Goal: Find specific page/section: Find specific page/section

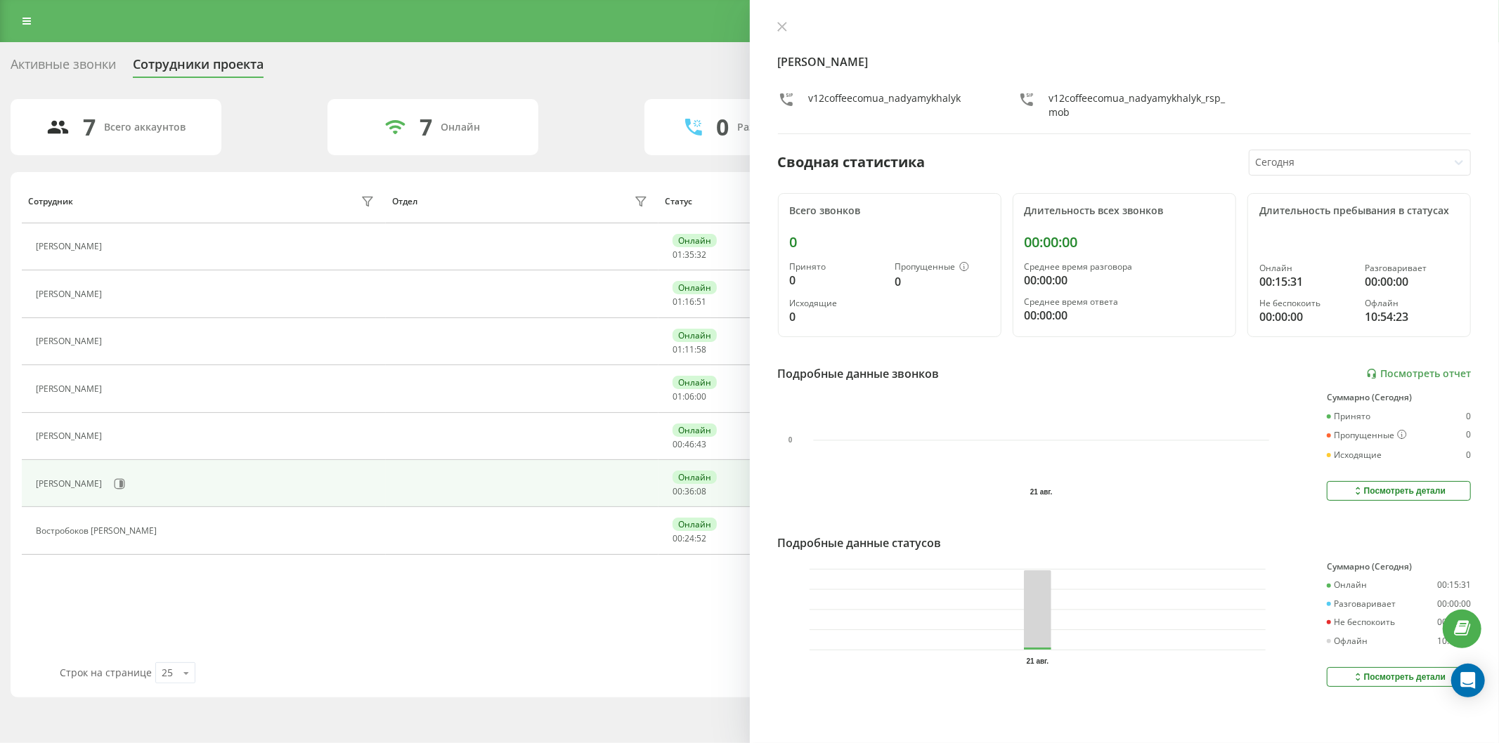
click at [27, 33] on div "Реферальная программа Настройки профиля Выход" at bounding box center [749, 21] width 1499 height 42
click at [20, 4] on div "Реферальная программа Настройки профиля Выход" at bounding box center [749, 21] width 1499 height 42
click at [23, 19] on icon at bounding box center [26, 21] width 8 height 10
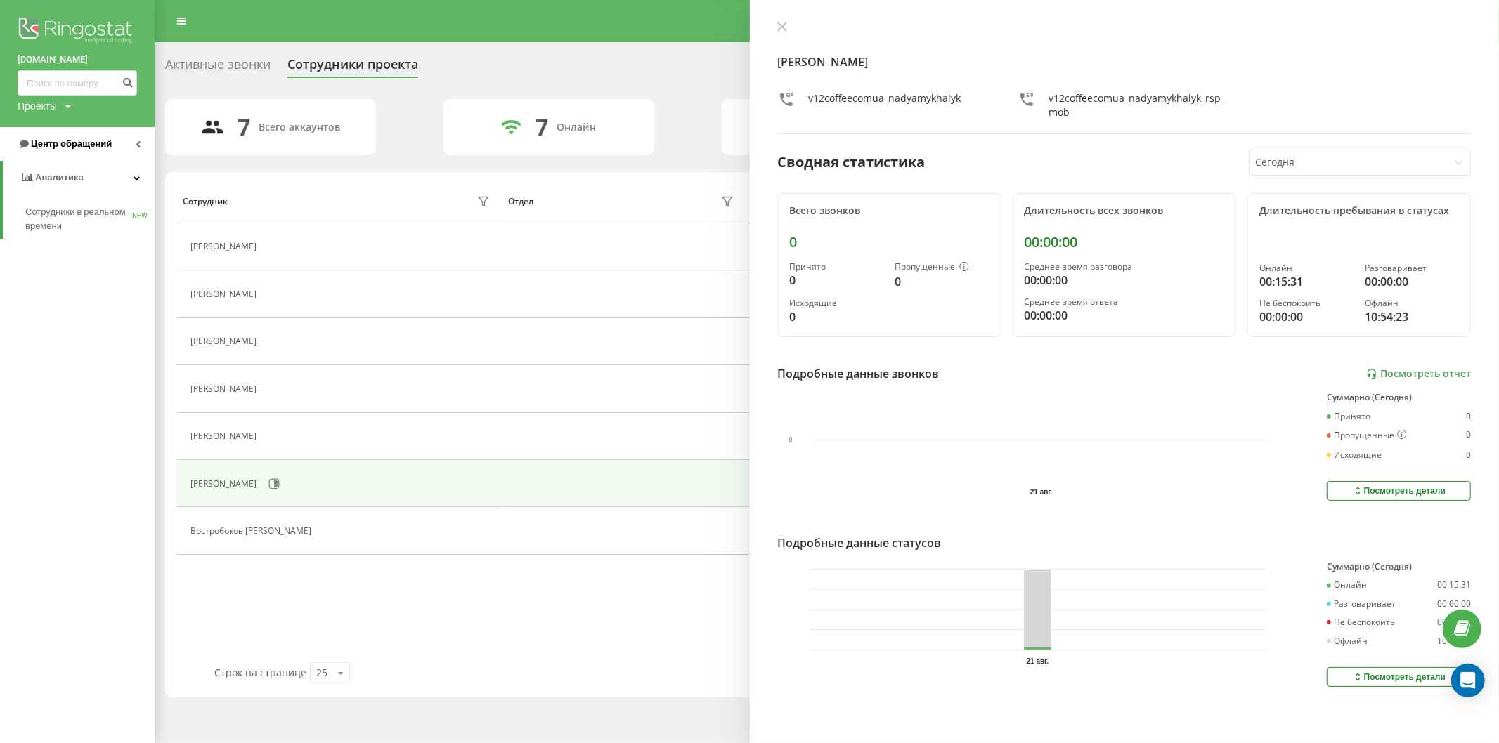
click at [100, 144] on span "Центр обращений" at bounding box center [71, 143] width 81 height 11
click at [102, 228] on span "Отчет о пропущенных необработанных звонках" at bounding box center [86, 236] width 122 height 28
